Goal: Understand process/instructions: Learn how to perform a task or action

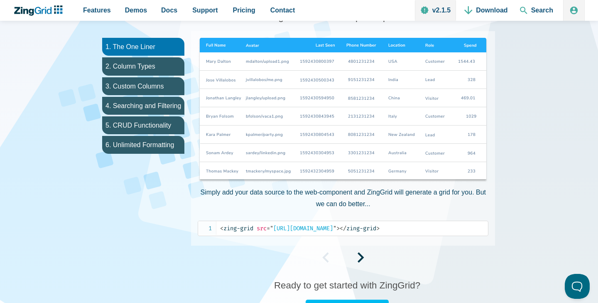
scroll to position [475, 0]
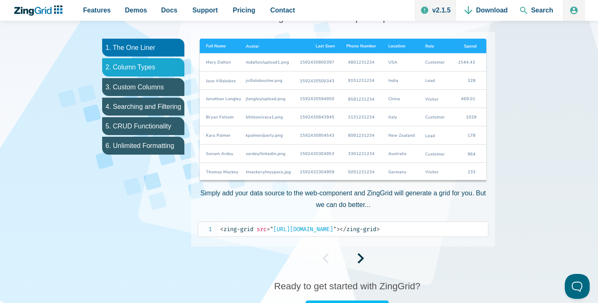
click at [162, 67] on li "2. Column Types" at bounding box center [143, 67] width 82 height 18
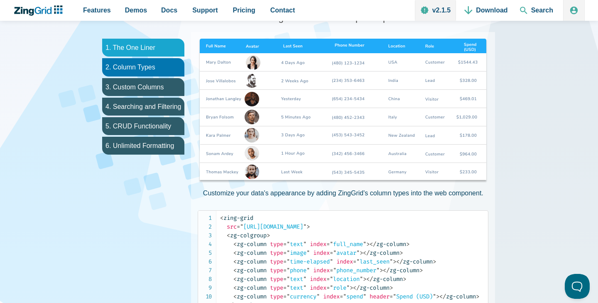
click at [153, 53] on li "1. The One Liner" at bounding box center [143, 48] width 82 height 18
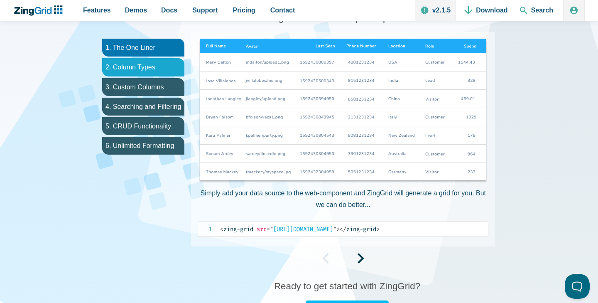
click at [153, 68] on li "2. Column Types" at bounding box center [143, 67] width 82 height 18
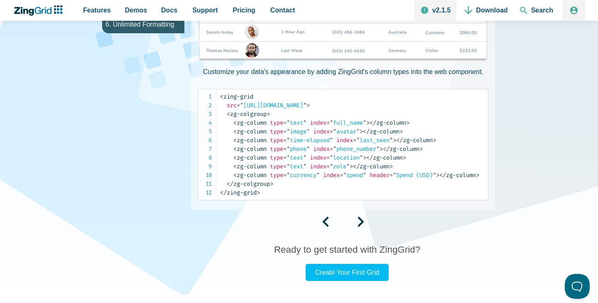
scroll to position [604, 0]
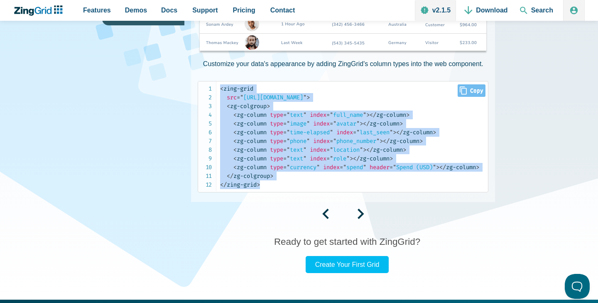
drag, startPoint x: 270, startPoint y: 183, endPoint x: 211, endPoint y: 90, distance: 109.9
click at [211, 90] on pre "< zing-grid src = " https://examples.zingsoft.com/my-user-data " > < zg-colgrou…" at bounding box center [343, 136] width 291 height 111
copy code "< zing-grid src = " https://examples.zingsoft.com/my-user-data " > < zg-colgrou…"
click at [364, 270] on link "Create Your First Grid" at bounding box center [347, 264] width 83 height 17
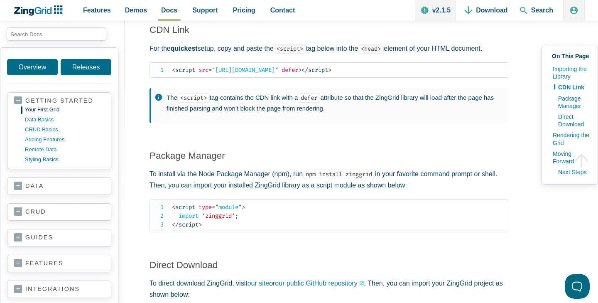
scroll to position [732, 0]
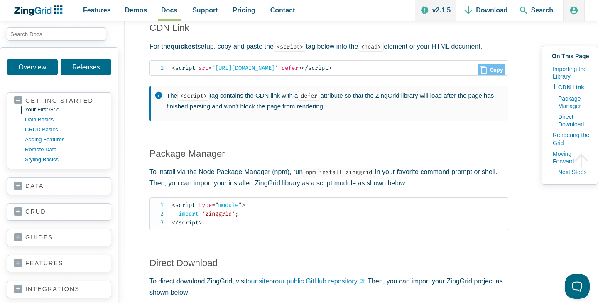
click at [278, 71] on span "= " [URL][DOMAIN_NAME] "" at bounding box center [243, 67] width 70 height 7
copy article "< script src = " [URL][DOMAIN_NAME] " defer > </ script >"
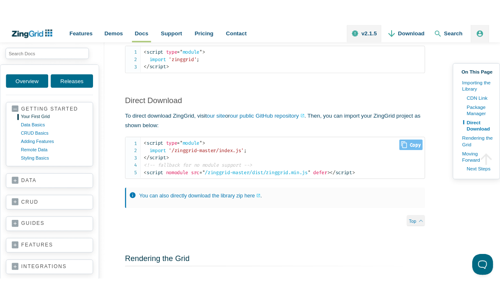
scroll to position [1187, 0]
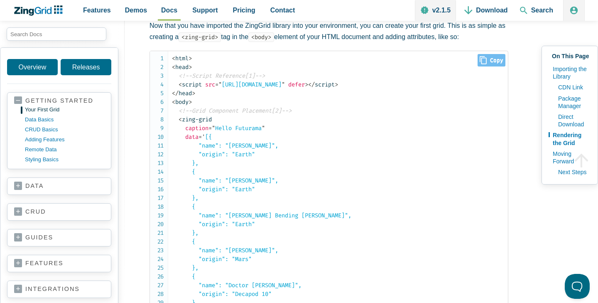
click at [316, 153] on code "< html > < head > <!--Script Reference[1]--> < script src = " [URL][DOMAIN_NAME…" at bounding box center [340, 215] width 336 height 323
